Goal: Information Seeking & Learning: Find specific fact

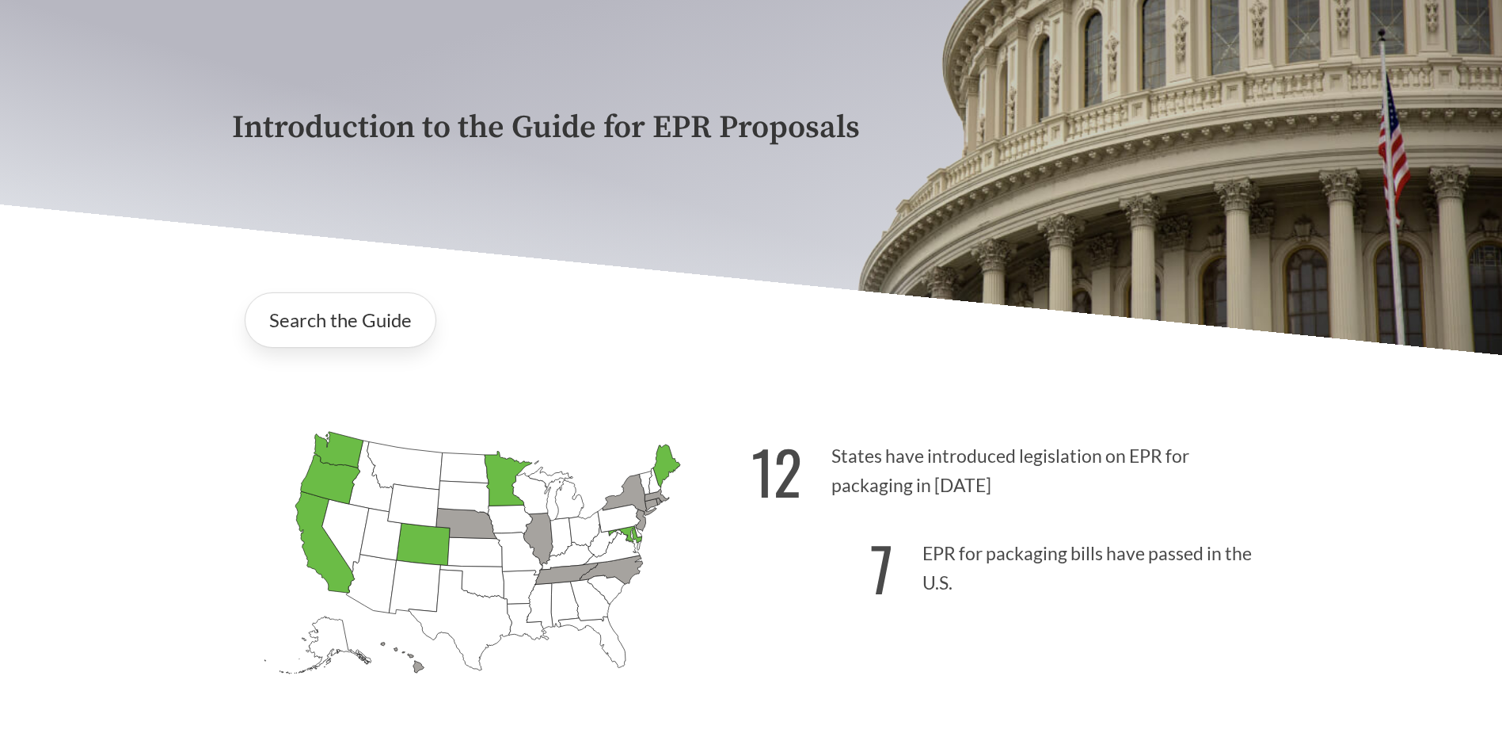
scroll to position [218, 0]
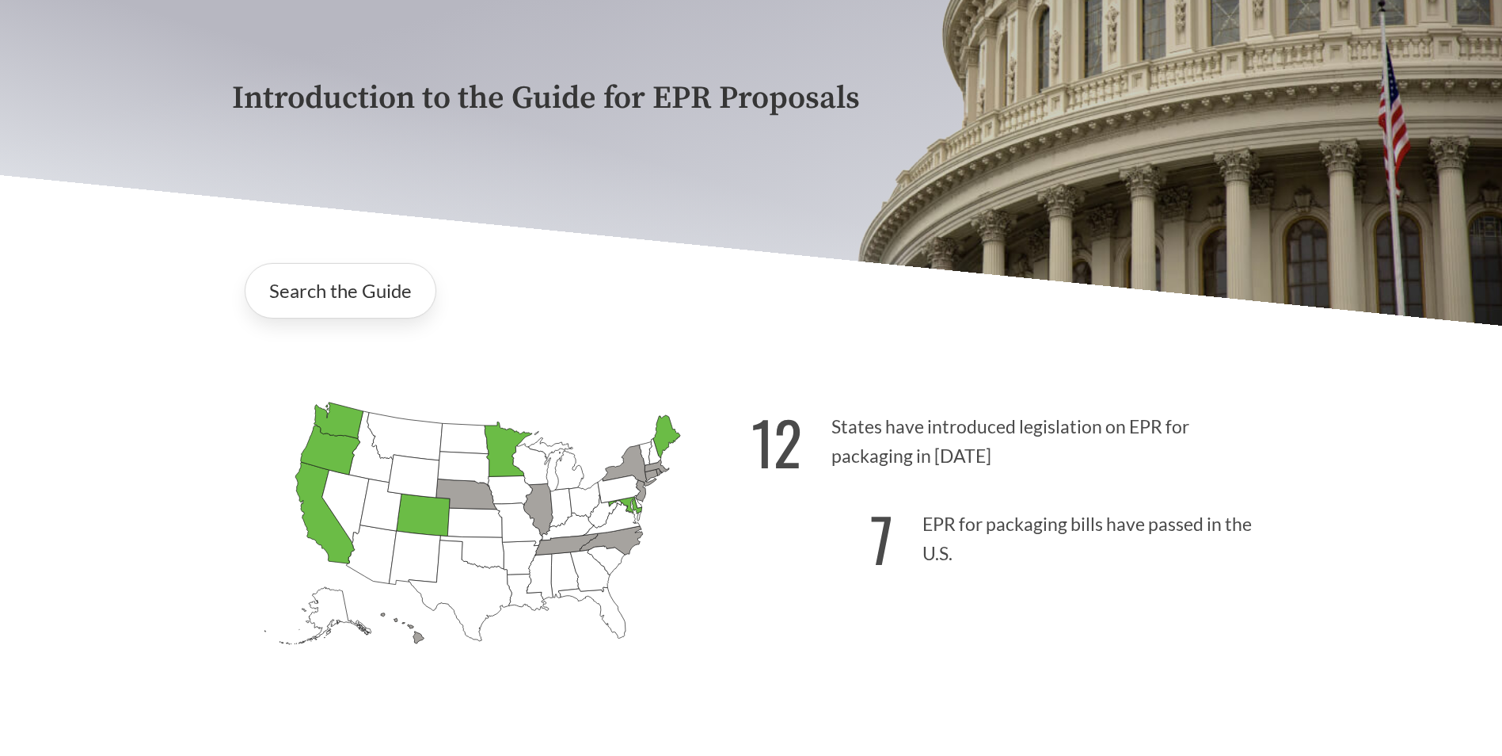
click at [324, 451] on icon "[US_STATE] Passed: 1" at bounding box center [329, 449] width 59 height 49
click at [349, 284] on link "Search the Guide" at bounding box center [341, 290] width 192 height 55
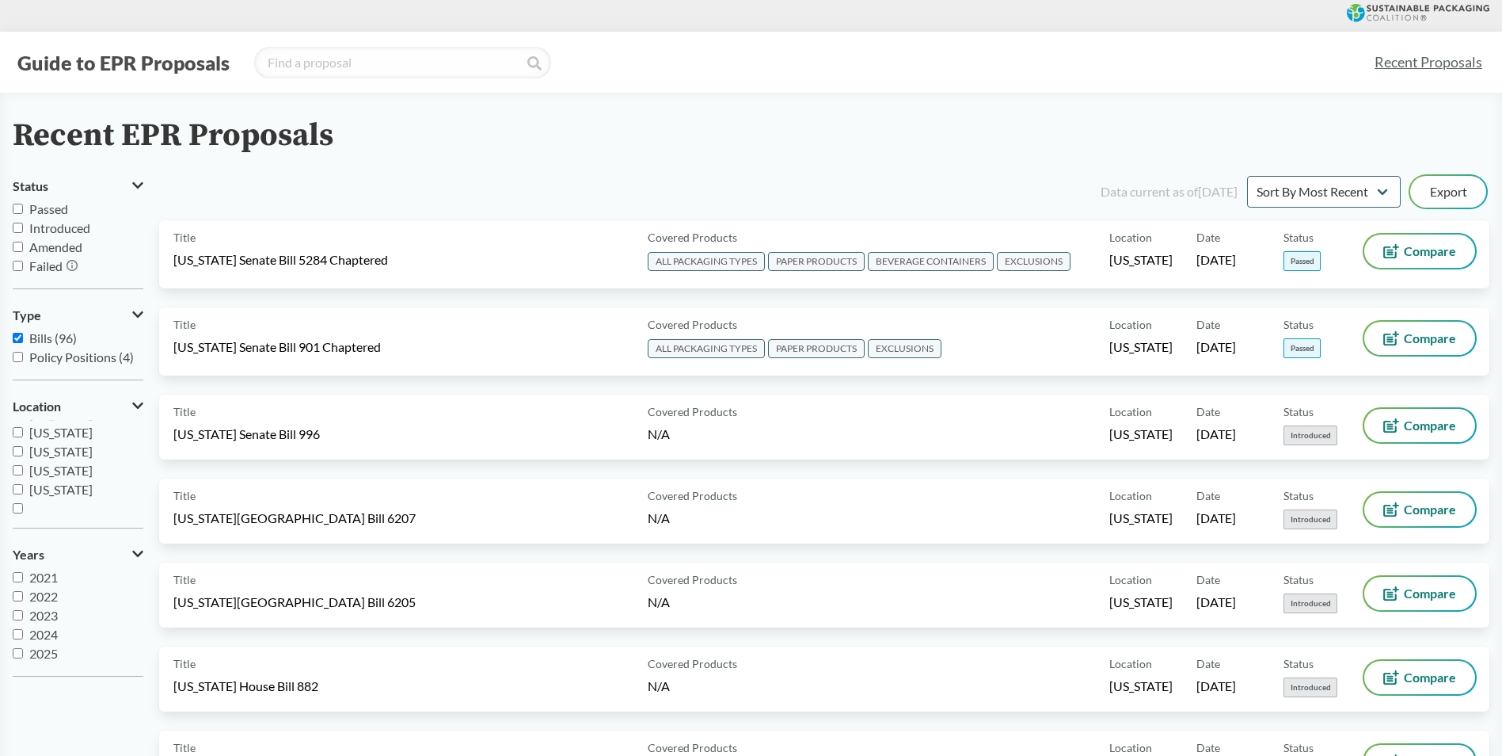
scroll to position [342, 0]
click at [17, 486] on input "[US_STATE]" at bounding box center [18, 486] width 10 height 10
checkbox input "true"
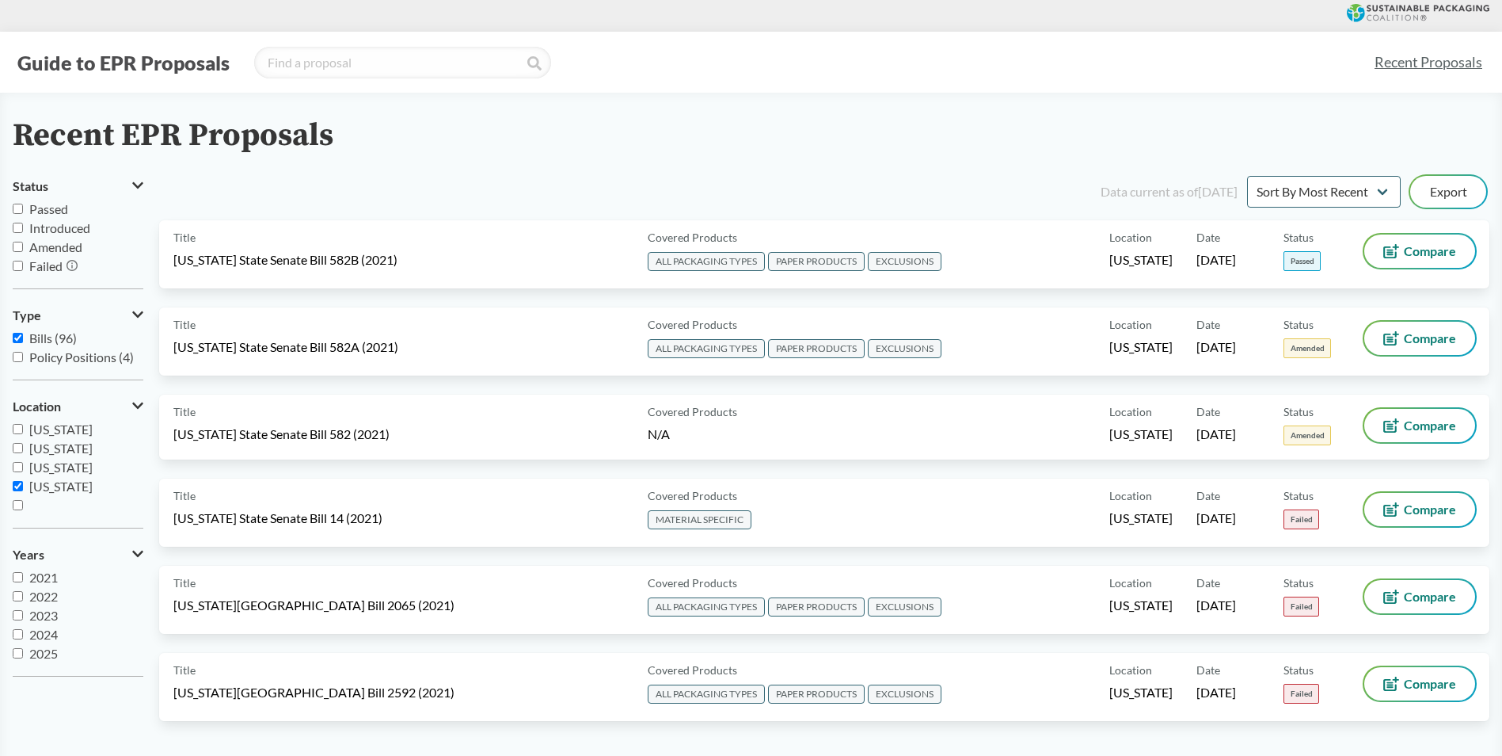
click at [18, 653] on input "2025" at bounding box center [18, 653] width 10 height 10
checkbox input "true"
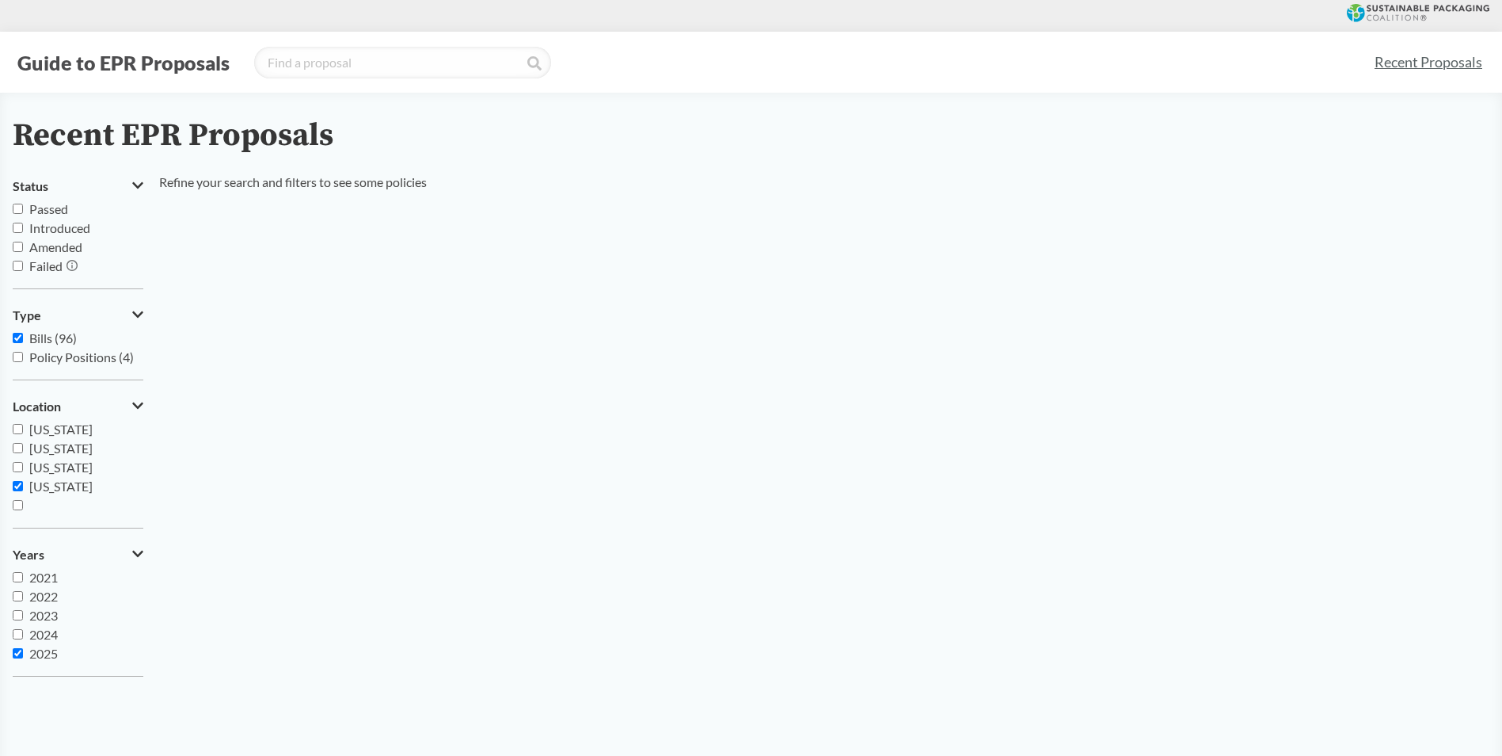
click at [14, 634] on input "2024" at bounding box center [18, 634] width 10 height 10
checkbox input "true"
click at [16, 615] on input "2023" at bounding box center [18, 615] width 10 height 10
checkbox input "true"
click at [17, 598] on input "2022" at bounding box center [18, 596] width 10 height 10
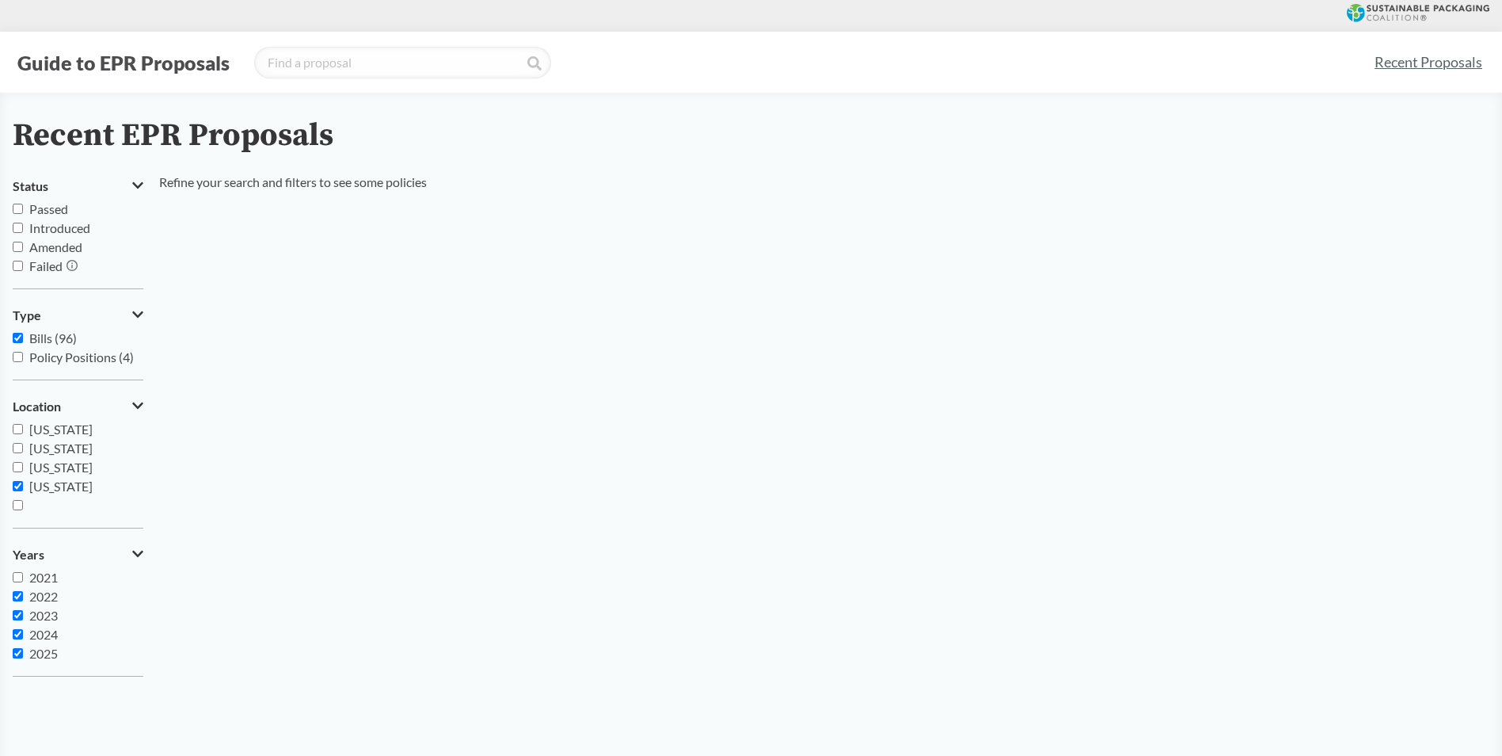
checkbox input "true"
click at [15, 579] on input "2021" at bounding box center [18, 577] width 10 height 10
checkbox input "true"
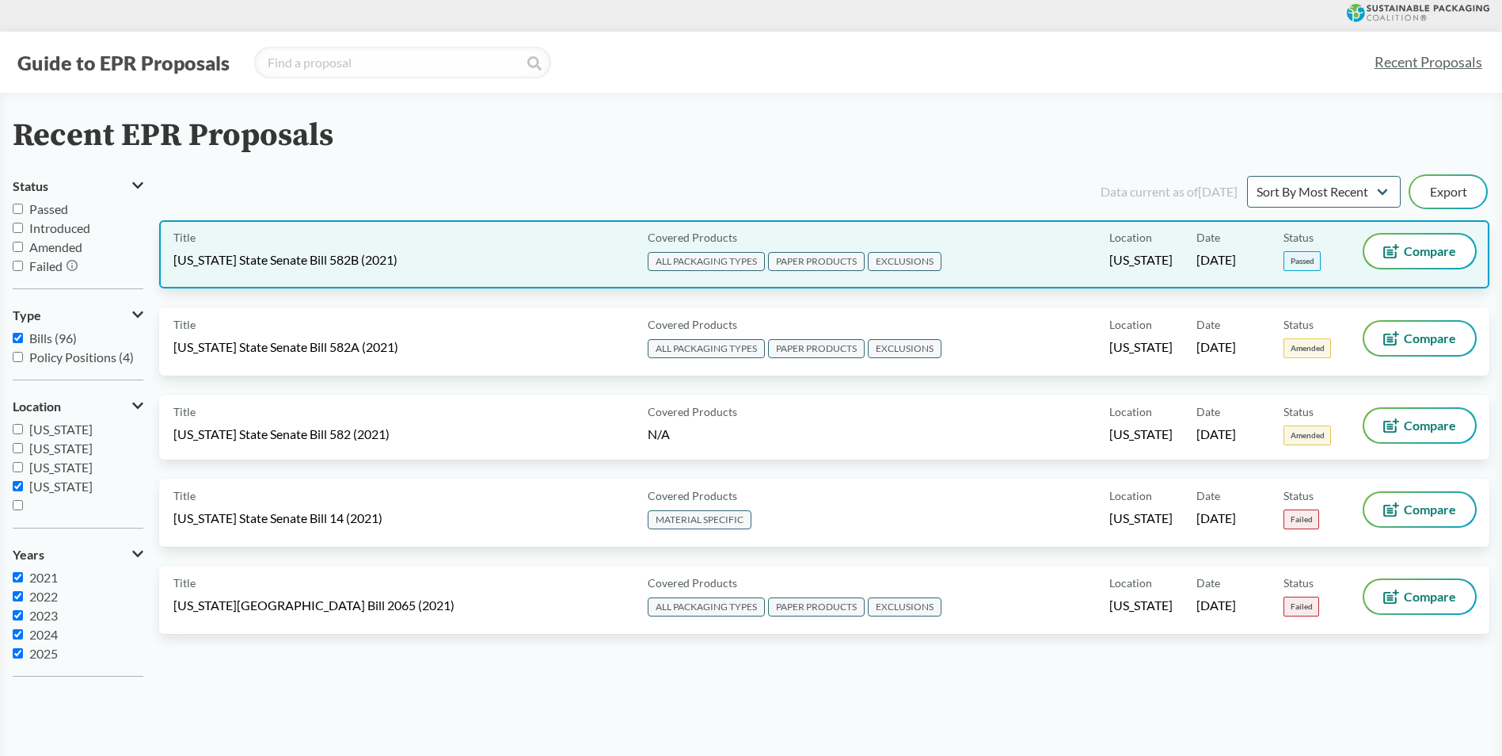
click at [207, 261] on span "[US_STATE] State Senate Bill 582B (2021)" at bounding box center [285, 259] width 224 height 17
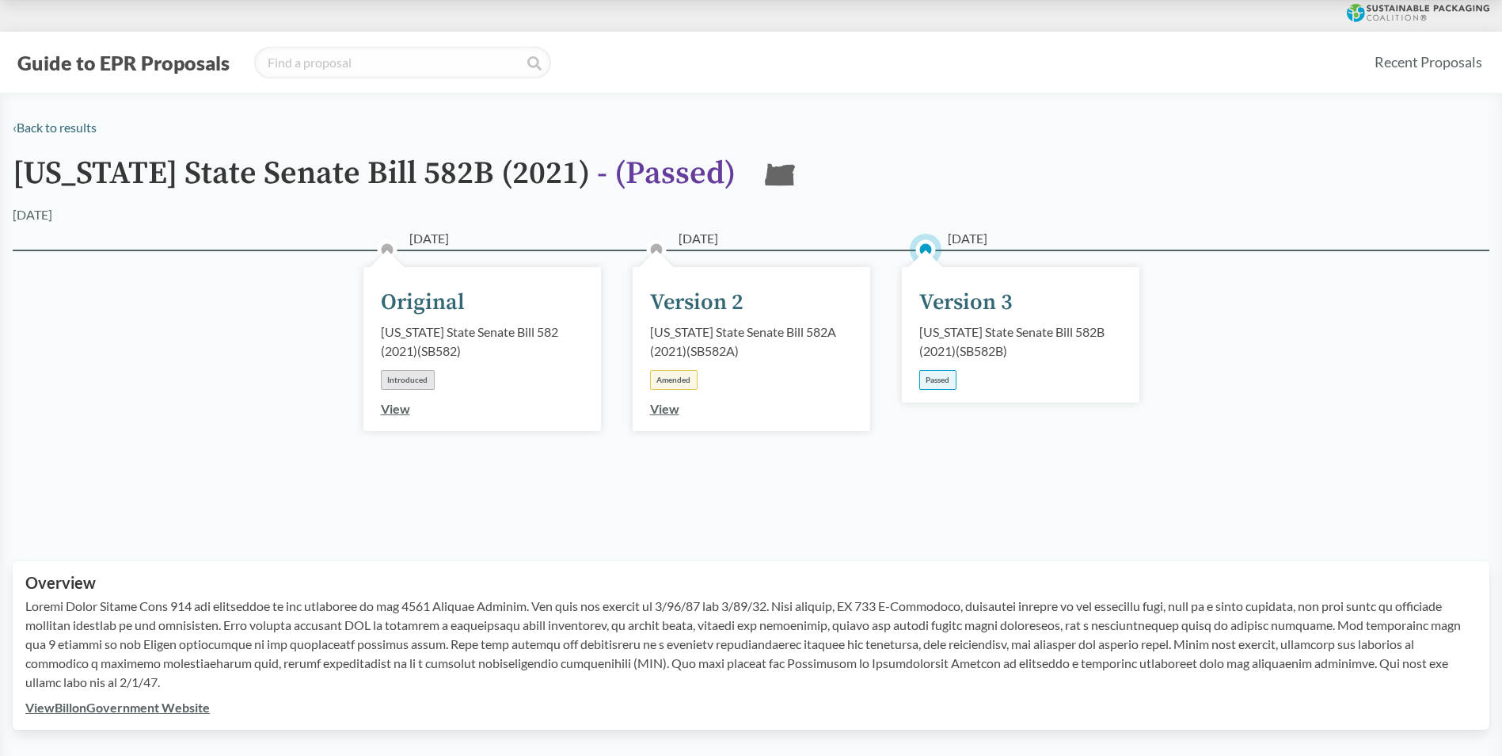
click at [947, 306] on div "Version 3" at bounding box center [965, 302] width 93 height 33
click at [661, 412] on link "View" at bounding box center [664, 408] width 29 height 15
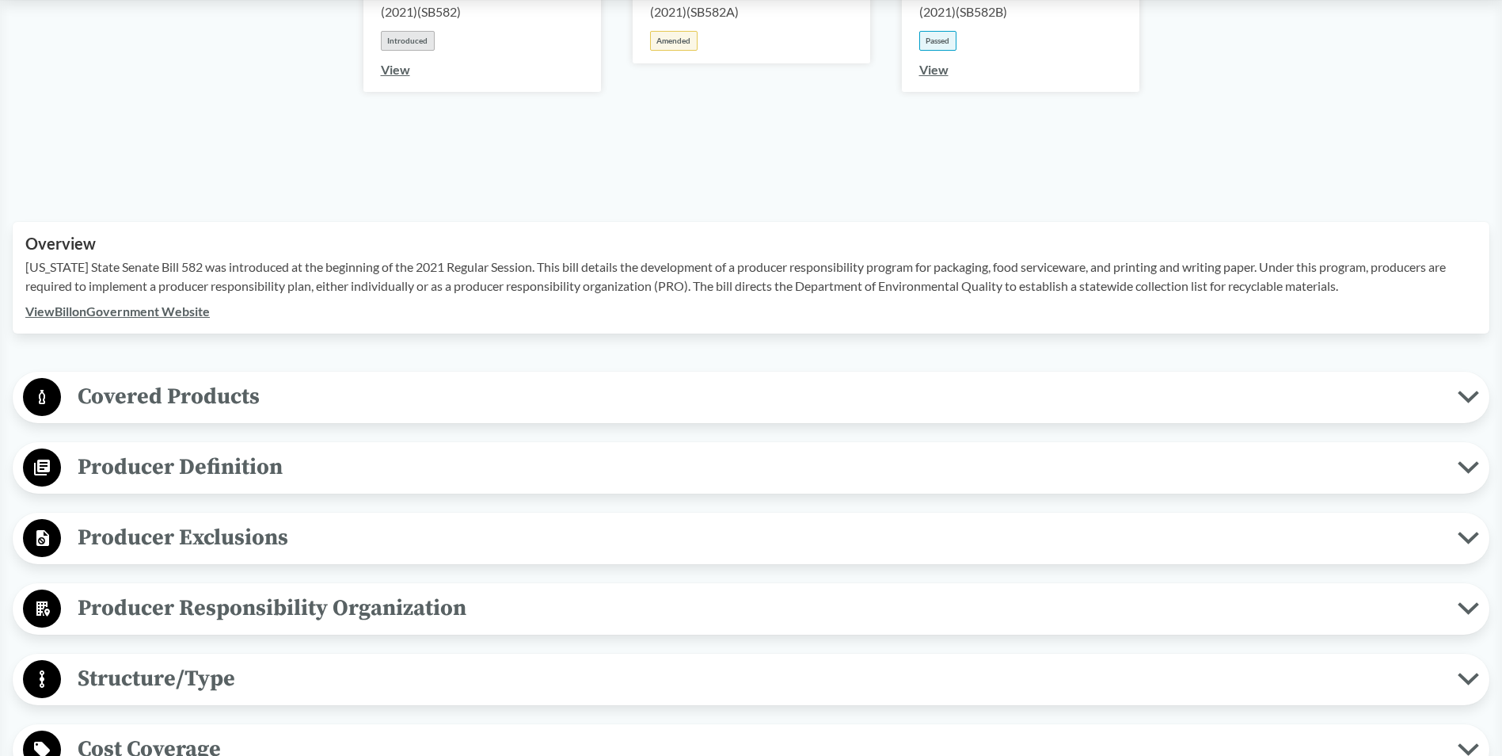
scroll to position [376, 0]
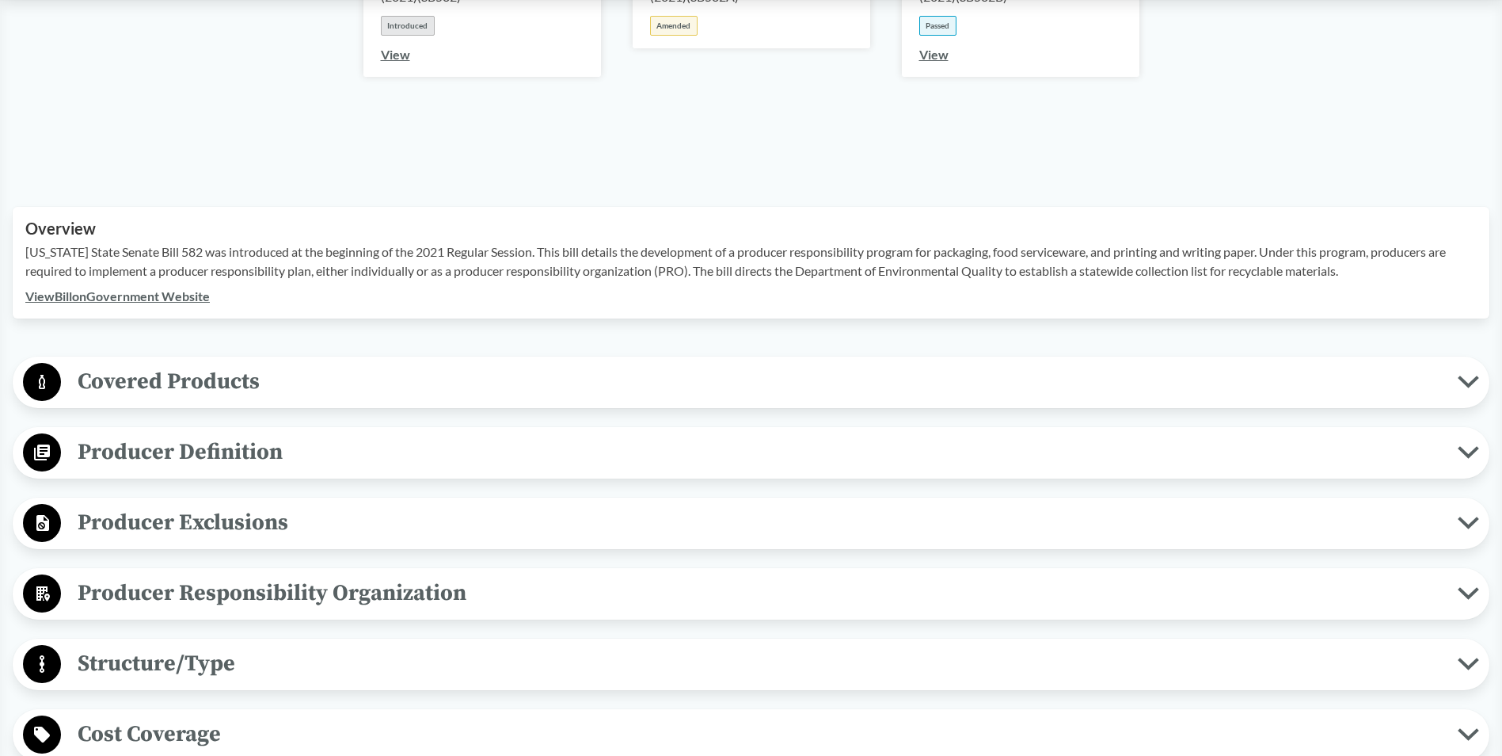
click at [1474, 728] on icon at bounding box center [1468, 734] width 21 height 13
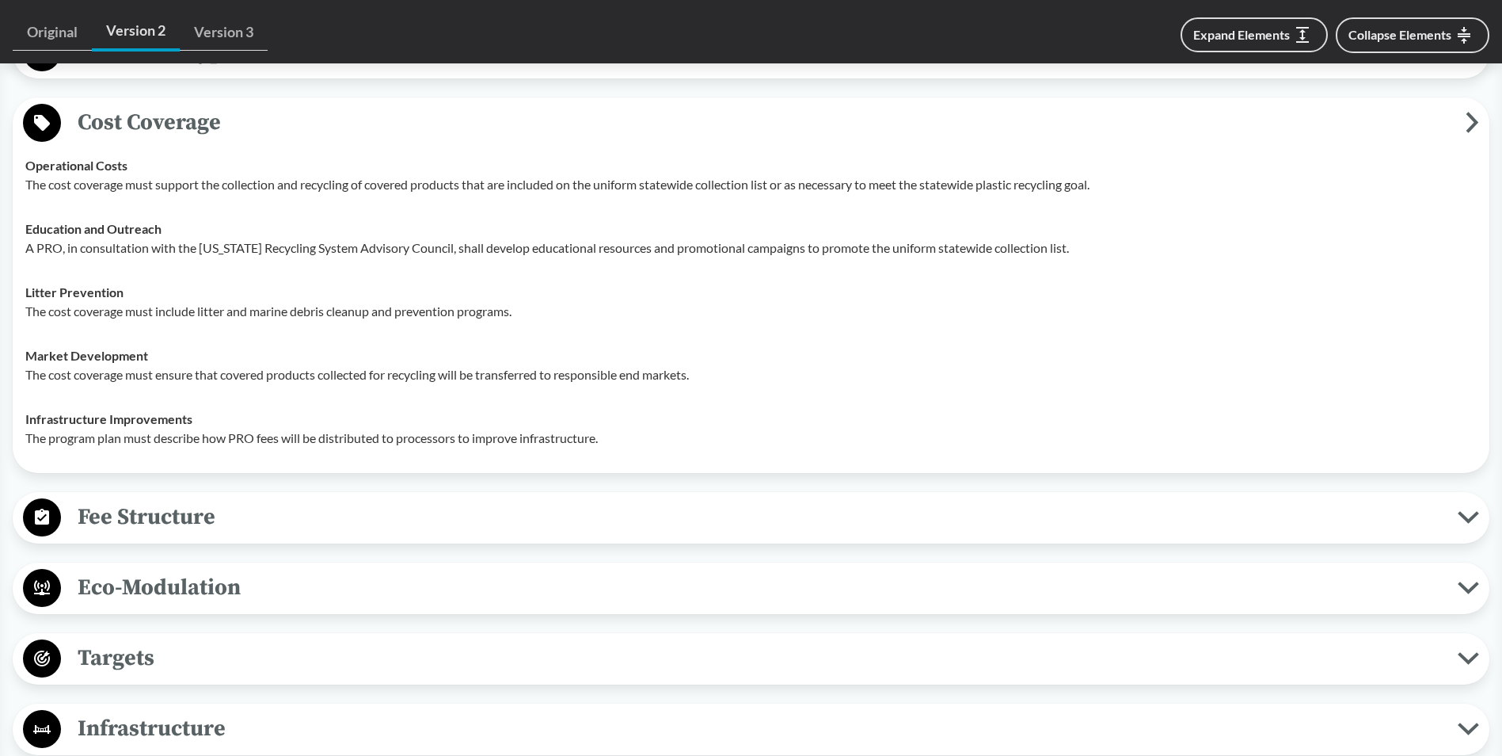
scroll to position [1010, 0]
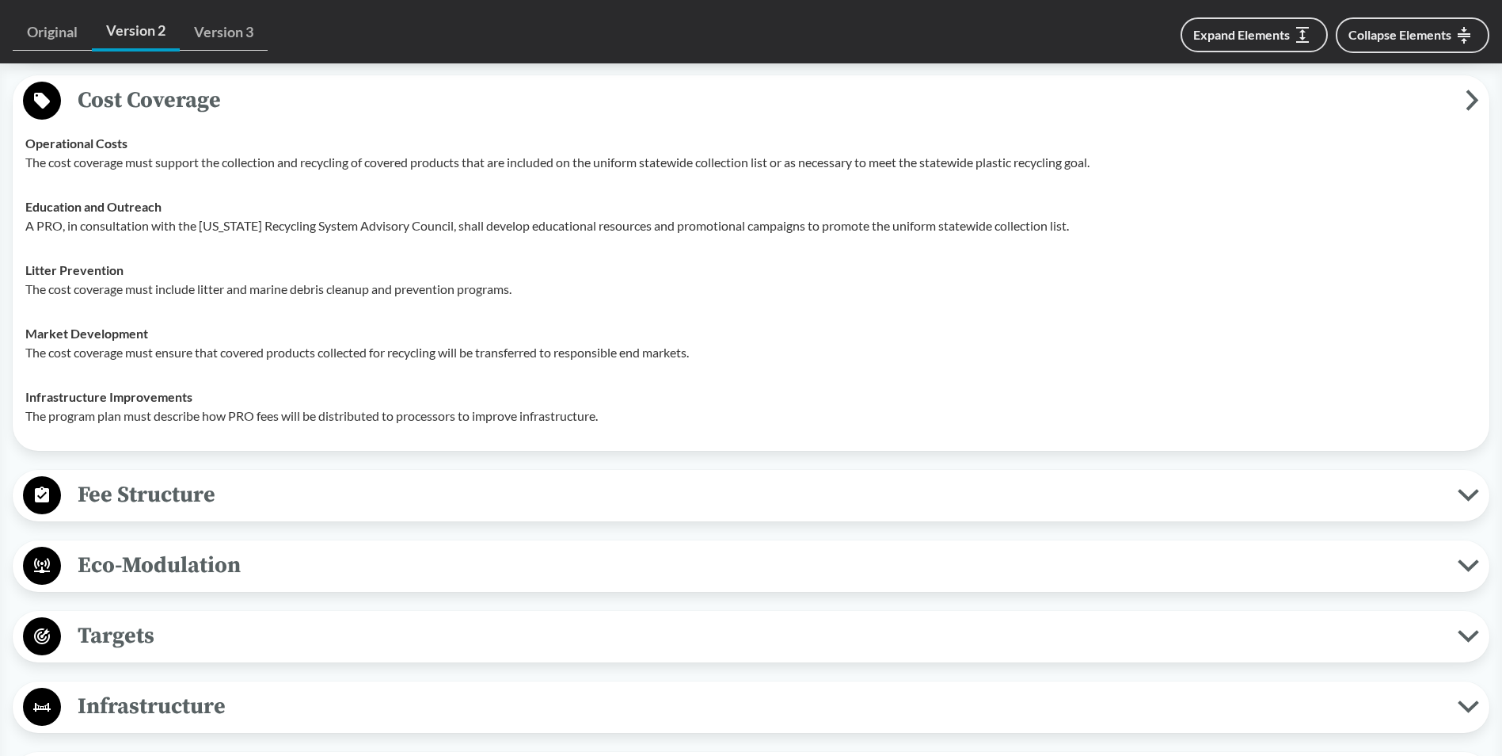
click at [1468, 491] on icon at bounding box center [1468, 495] width 17 height 8
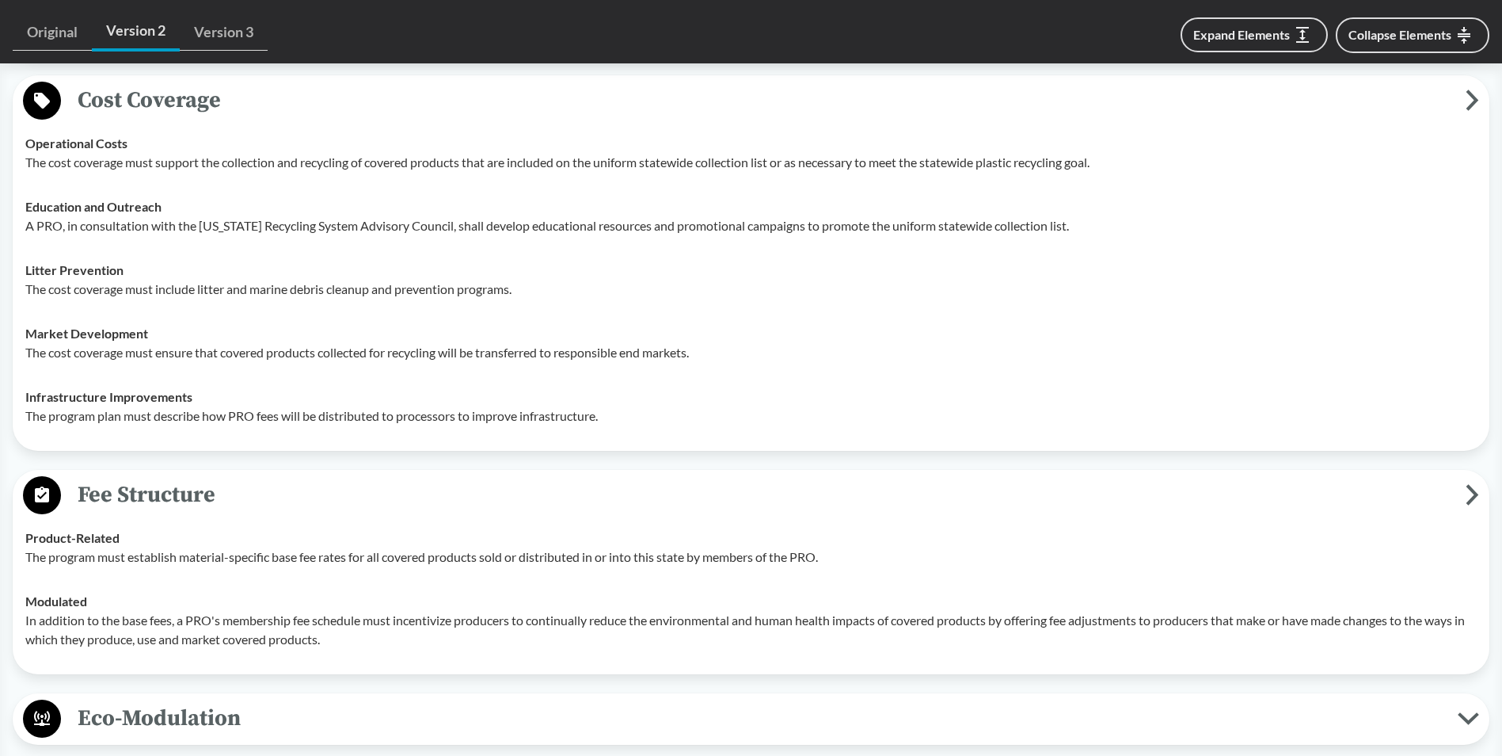
click at [1459, 712] on icon at bounding box center [1468, 718] width 21 height 13
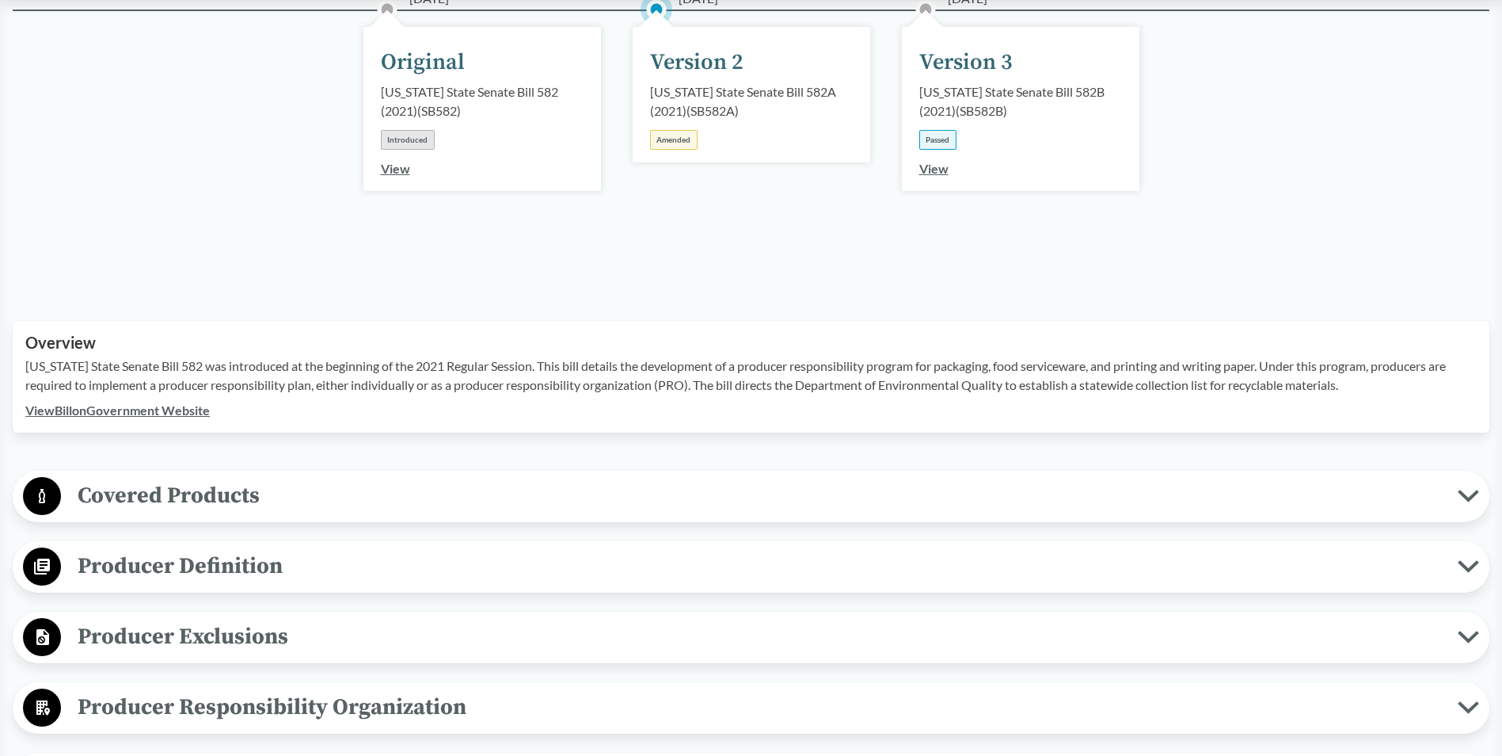
scroll to position [257, 0]
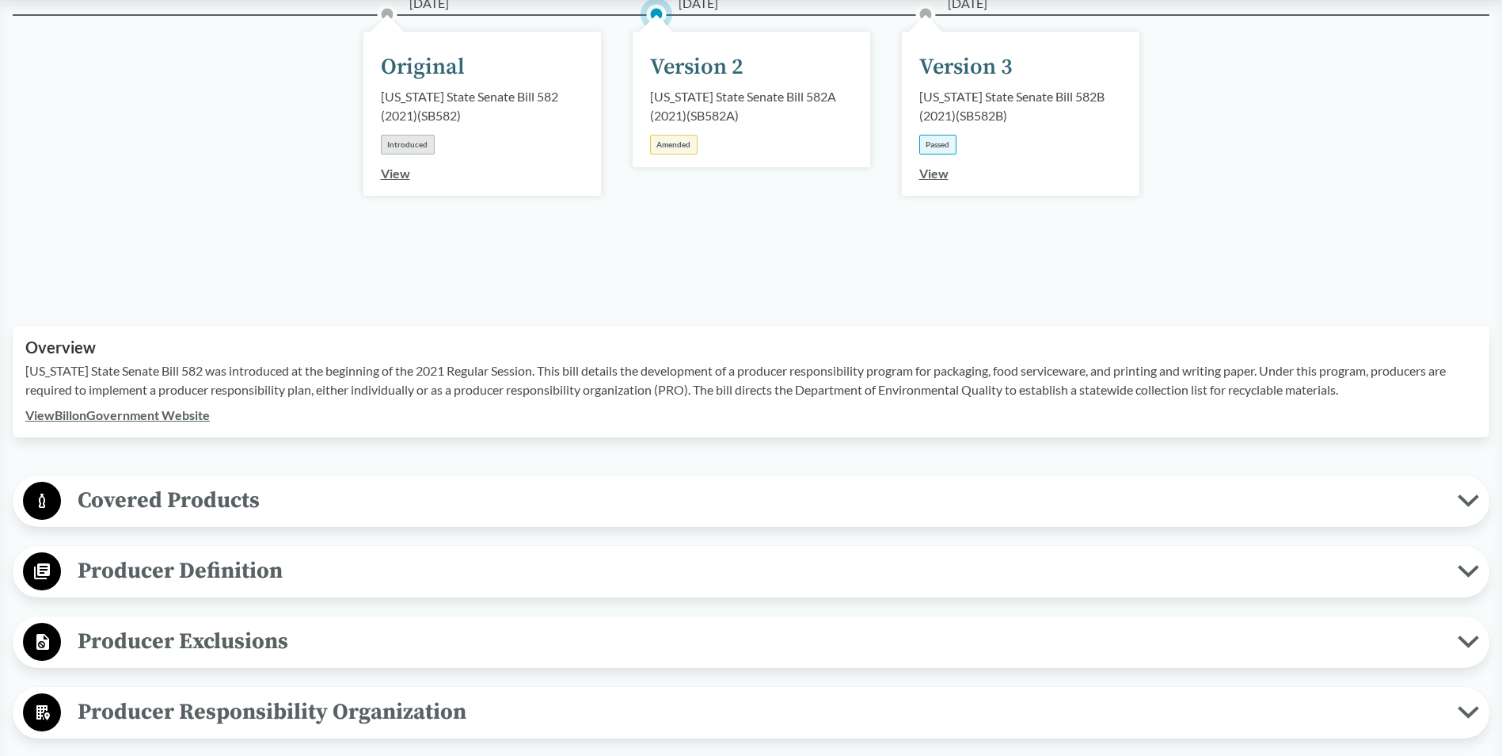
click at [177, 407] on link "View Bill on Government Website" at bounding box center [117, 414] width 185 height 15
